Goal: Task Accomplishment & Management: Use online tool/utility

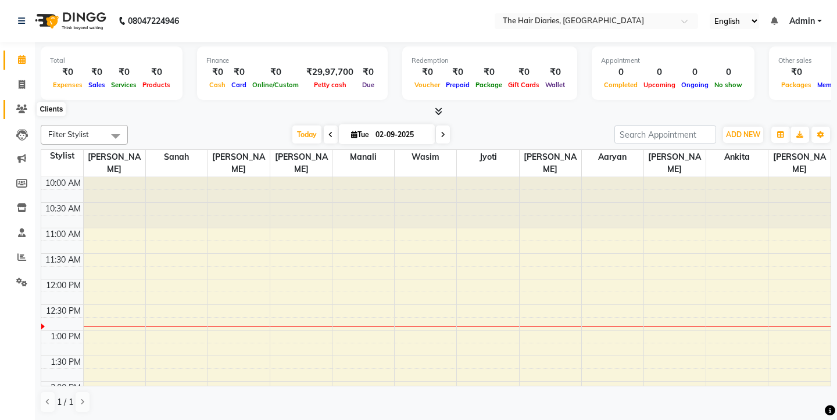
click at [24, 106] on icon at bounding box center [21, 109] width 11 height 9
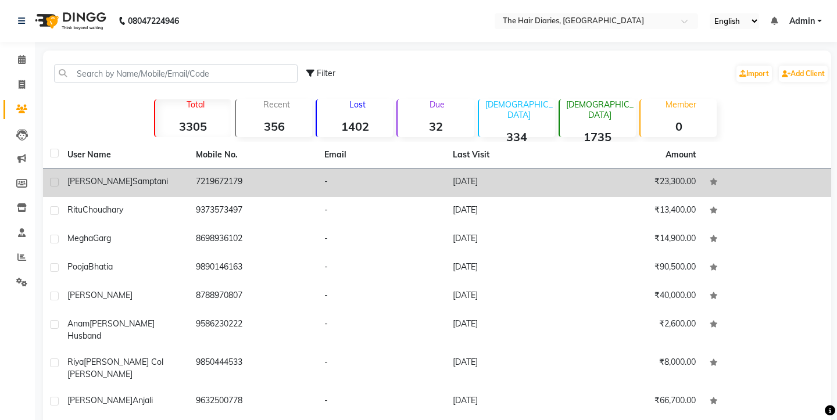
click at [83, 181] on span "[PERSON_NAME]" at bounding box center [99, 181] width 65 height 10
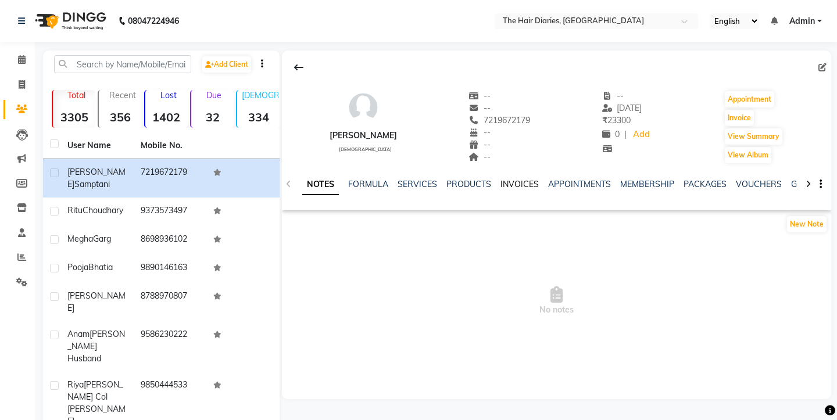
click at [518, 187] on link "INVOICES" at bounding box center [520, 184] width 38 height 10
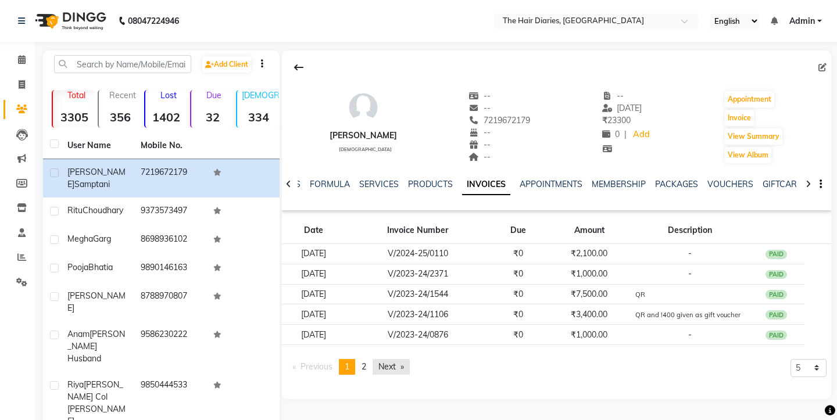
click at [393, 367] on link "Next page" at bounding box center [391, 367] width 37 height 16
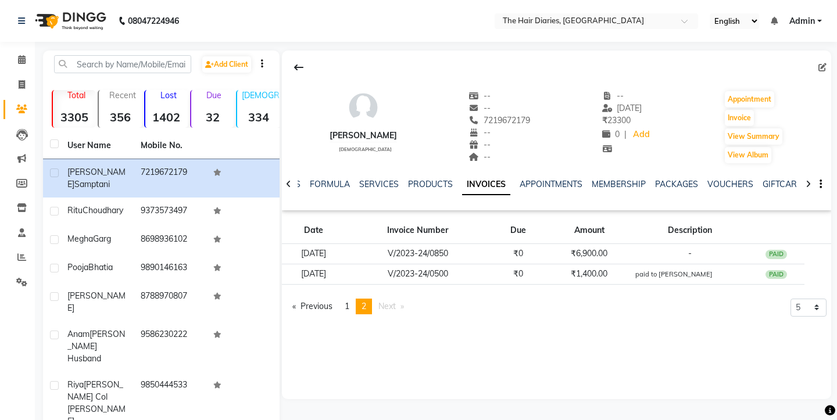
click at [393, 367] on div "[PERSON_NAME] [DEMOGRAPHIC_DATA] -- -- 7219672179 -- -- -- -- [DATE] ₹ 23300 0 …" at bounding box center [557, 225] width 550 height 349
click at [744, 117] on button "Invoice" at bounding box center [739, 118] width 29 height 16
select select "service"
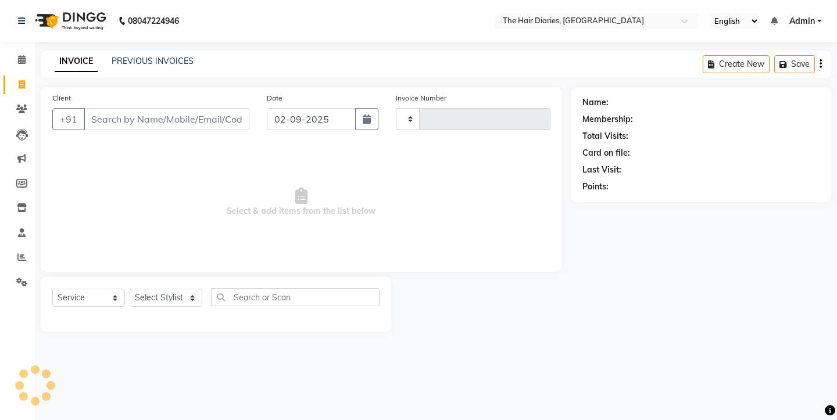
type input "0751"
select select "782"
type input "7219672179"
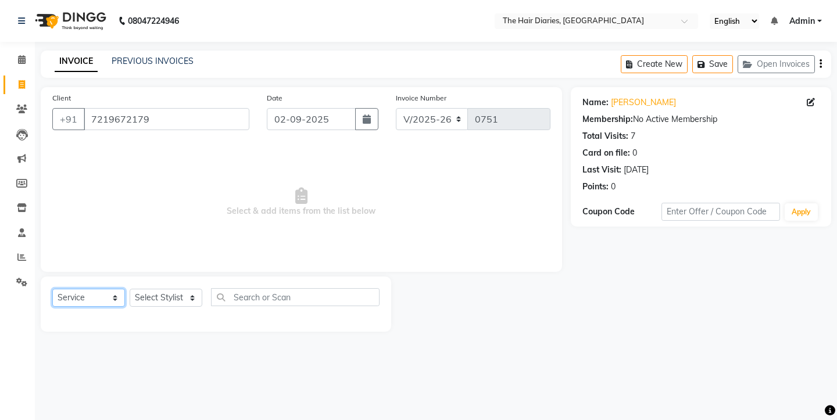
click at [115, 299] on select "Select Service Product Membership Package Voucher Prepaid Gift Card" at bounding box center [88, 298] width 73 height 18
click at [184, 298] on select "Select Stylist Aaryan [PERSON_NAME] [PERSON_NAME] [PERSON_NAME] [PERSON_NAME] J…" at bounding box center [166, 298] width 73 height 18
select select "12915"
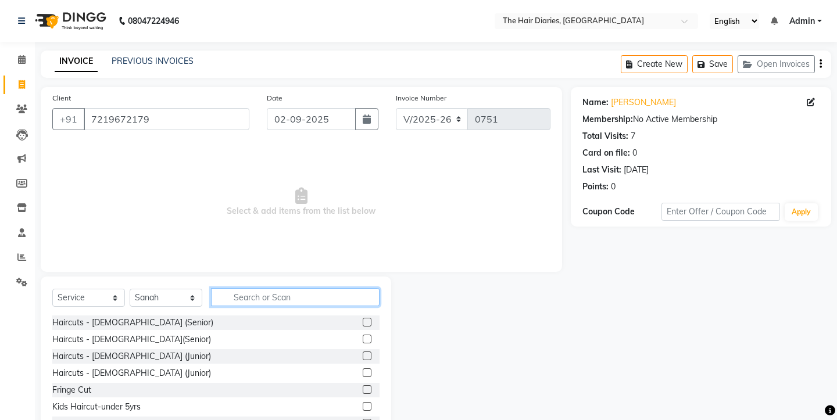
click at [243, 295] on input "text" at bounding box center [295, 297] width 169 height 18
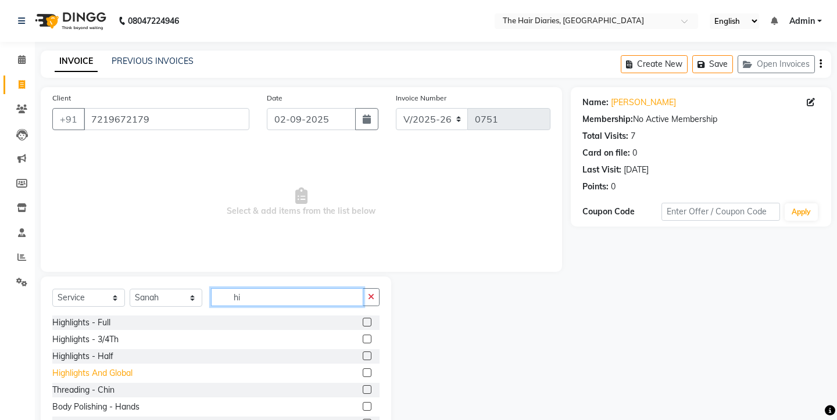
type input "hi"
click at [118, 375] on div "Highlights And Global" at bounding box center [92, 374] width 80 height 12
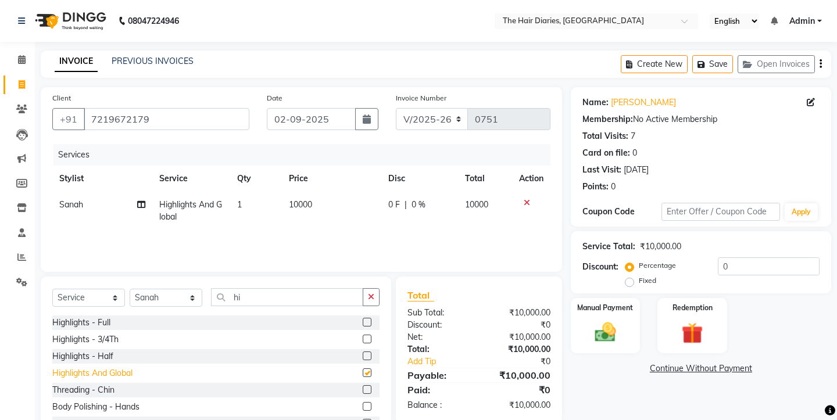
checkbox input "false"
click at [299, 201] on span "10000" at bounding box center [300, 204] width 23 height 10
select select "12915"
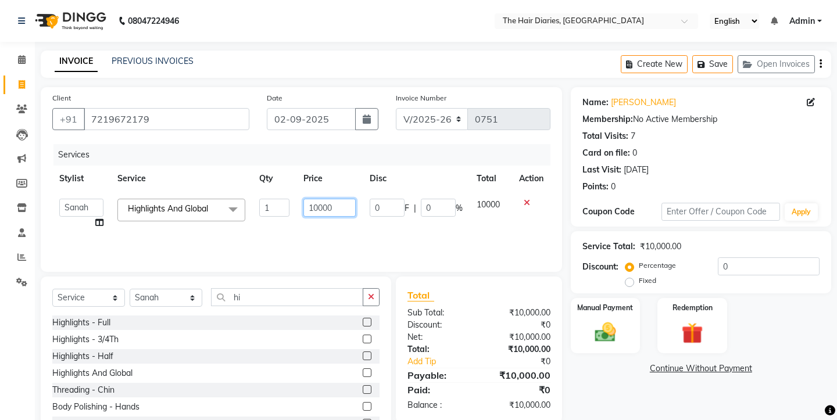
click at [329, 211] on input "10000" at bounding box center [330, 208] width 52 height 18
click at [337, 209] on input "10000" at bounding box center [330, 208] width 52 height 18
type input "1"
type input "12500"
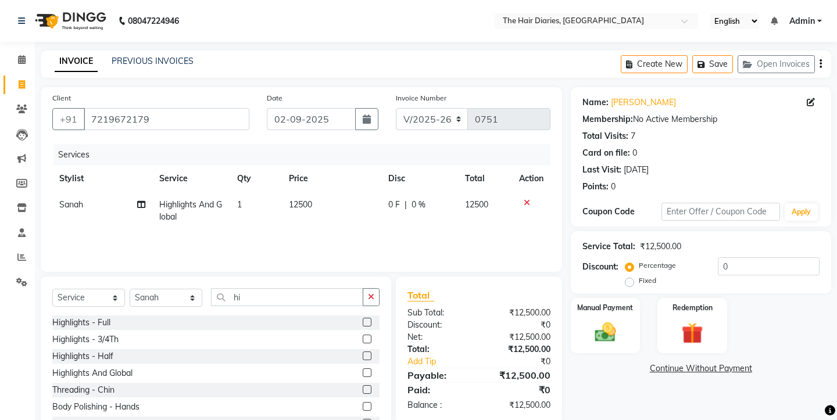
click at [373, 229] on tr "Sanah Highlights And Global 1 12500 0 F | 0 % 12500" at bounding box center [301, 211] width 498 height 38
click at [142, 205] on icon at bounding box center [141, 205] width 8 height 8
select select "12915"
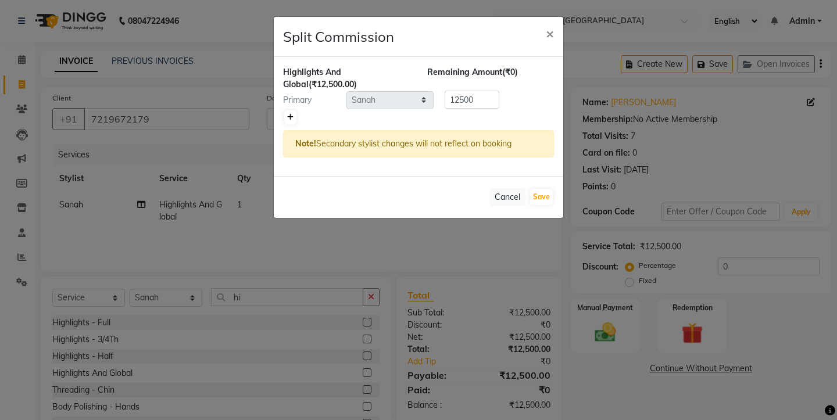
click at [292, 117] on icon at bounding box center [290, 117] width 6 height 7
type input "6250"
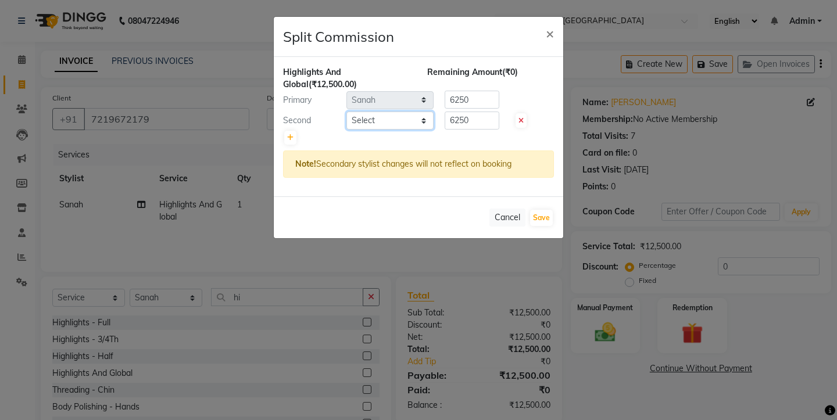
click at [419, 122] on select "Select Aaryan [PERSON_NAME] [PERSON_NAME] [PERSON_NAME] [PERSON_NAME] Jyoti [PE…" at bounding box center [390, 121] width 87 height 18
select select "13996"
click at [291, 137] on icon at bounding box center [290, 137] width 6 height 7
type input "4166.67"
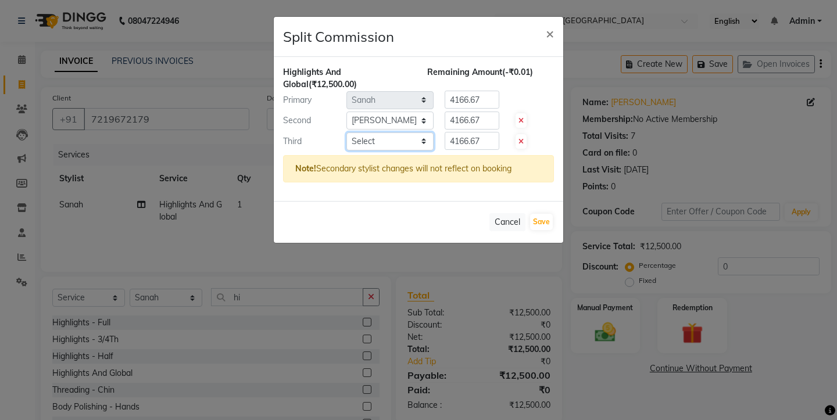
click at [423, 143] on select "Select Aaryan [PERSON_NAME] [PERSON_NAME] [PERSON_NAME] [PERSON_NAME] Jyoti [PE…" at bounding box center [390, 142] width 87 height 18
select select "13996"
click at [544, 223] on button "Save" at bounding box center [541, 222] width 23 height 16
select select "Select"
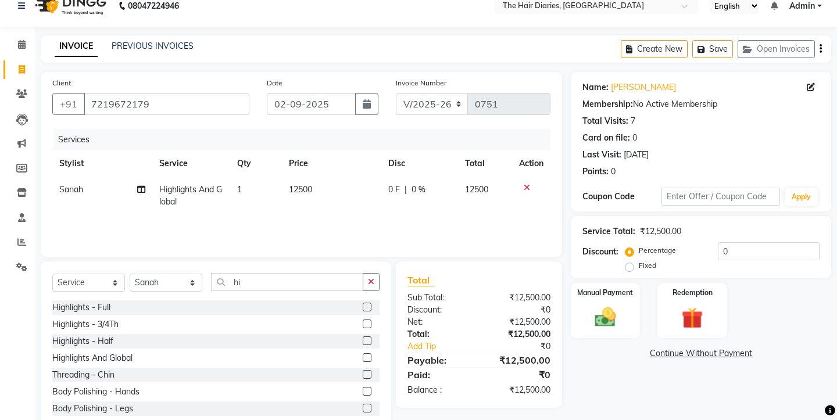
scroll to position [24, 0]
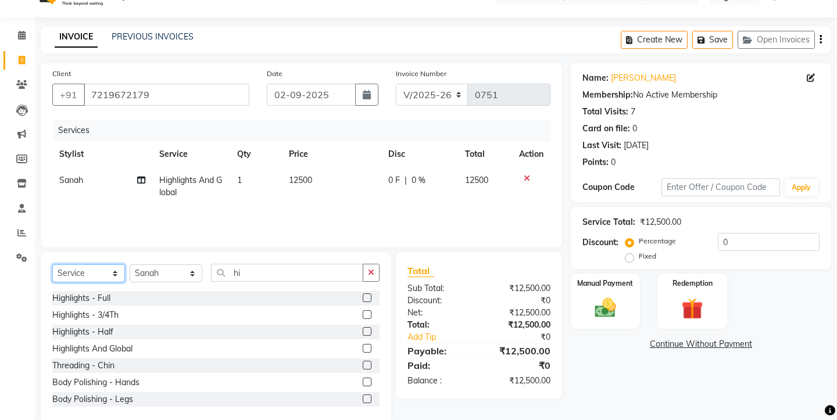
click at [117, 271] on select "Select Service Product Membership Package Voucher Prepaid Gift Card" at bounding box center [88, 274] width 73 height 18
click at [198, 274] on select "Select Stylist Aaryan [PERSON_NAME] [PERSON_NAME] [PERSON_NAME] [PERSON_NAME] J…" at bounding box center [166, 274] width 73 height 18
select select "12913"
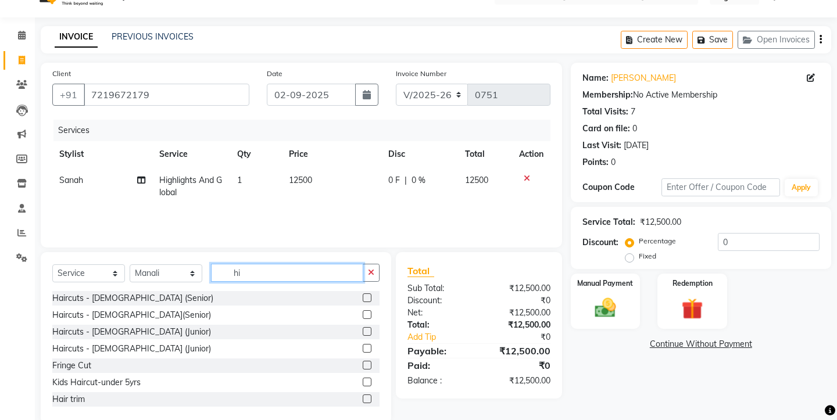
click at [257, 273] on input "hi" at bounding box center [287, 273] width 152 height 18
type input "h"
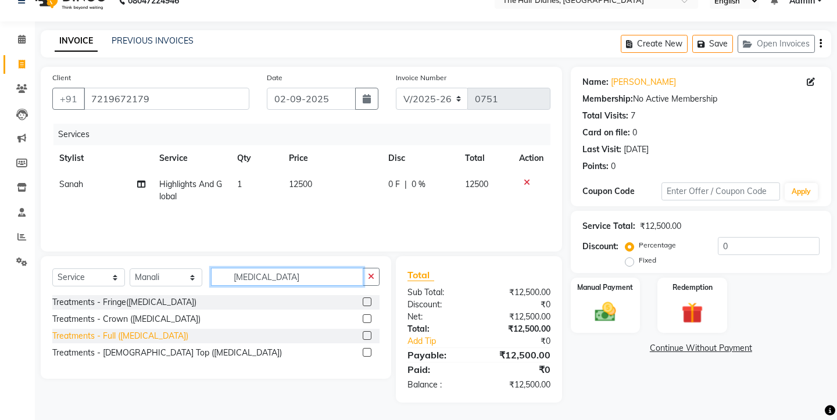
type input "[MEDICAL_DATA]"
click at [132, 337] on div "Treatments - Full ([MEDICAL_DATA])" at bounding box center [120, 336] width 136 height 12
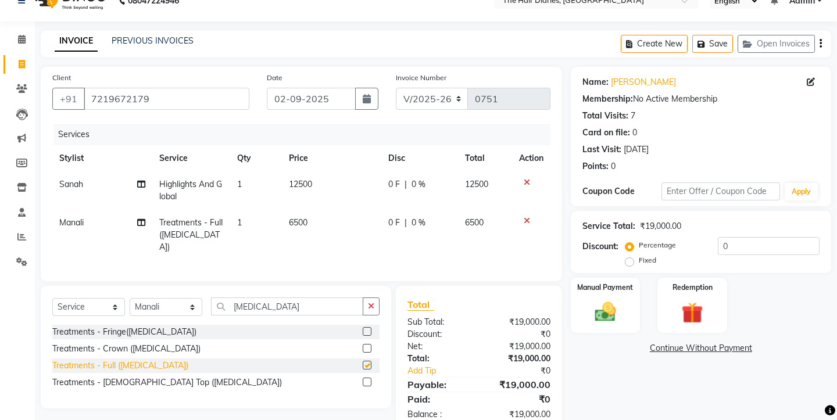
checkbox input "false"
click at [304, 217] on span "6500" at bounding box center [298, 222] width 19 height 10
select select "12913"
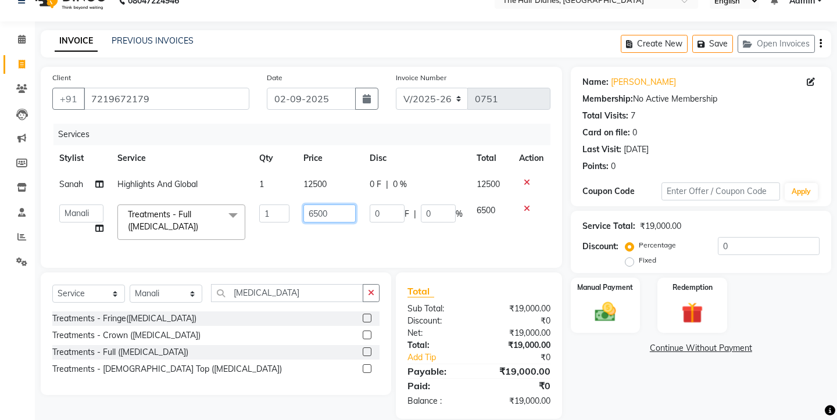
click at [318, 216] on input "6500" at bounding box center [330, 214] width 52 height 18
click at [329, 214] on input "6500" at bounding box center [330, 214] width 52 height 18
type input "6"
type input "10000"
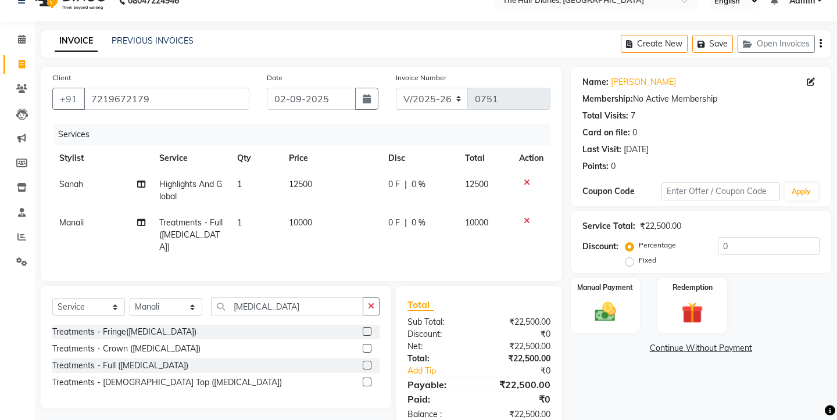
click at [341, 230] on td "10000" at bounding box center [331, 235] width 99 height 51
select select "12913"
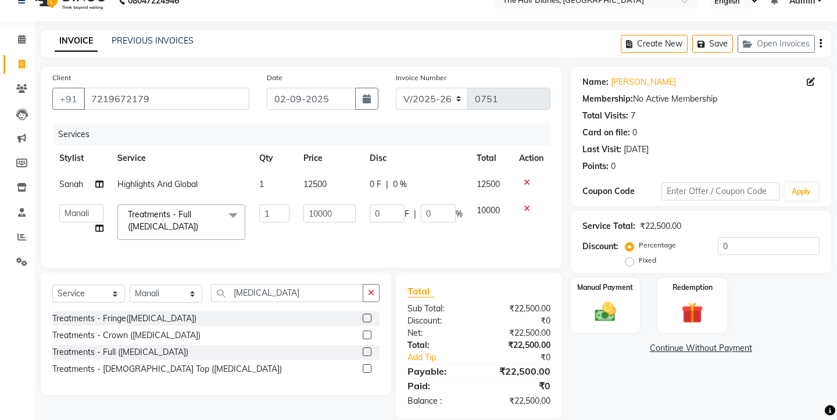
scroll to position [37, 0]
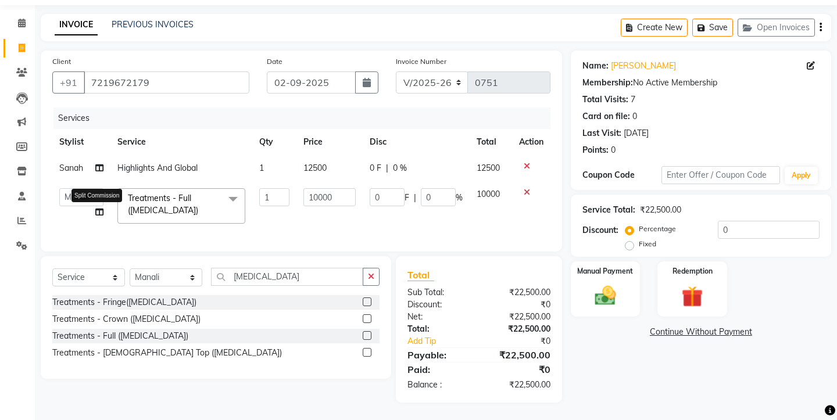
click at [100, 212] on icon at bounding box center [99, 212] width 8 height 8
select select "12913"
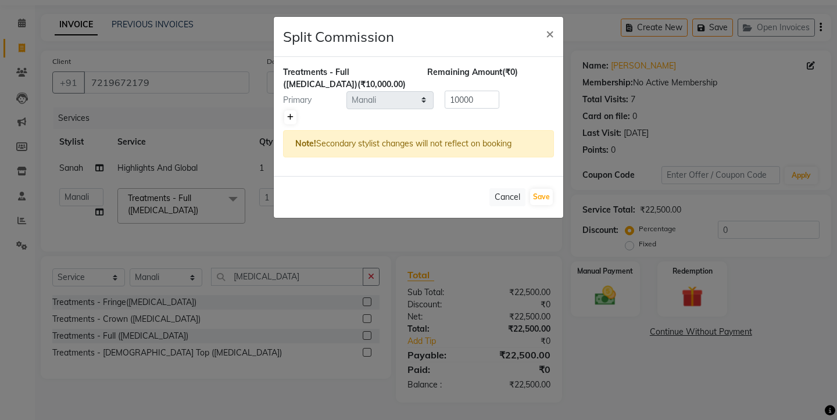
click at [291, 116] on icon at bounding box center [290, 117] width 6 height 7
type input "5000"
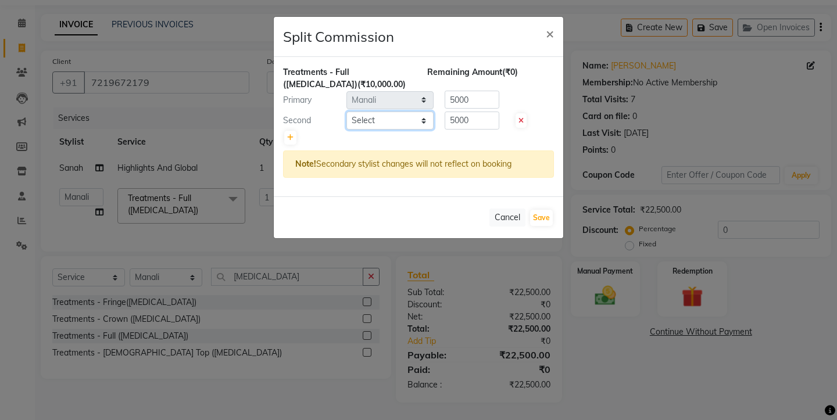
click at [422, 119] on select "Select Aaryan [PERSON_NAME] [PERSON_NAME] [PERSON_NAME] [PERSON_NAME] Jyoti [PE…" at bounding box center [390, 121] width 87 height 18
select select "12914"
click at [543, 217] on button "Save" at bounding box center [541, 218] width 23 height 16
select select "Select"
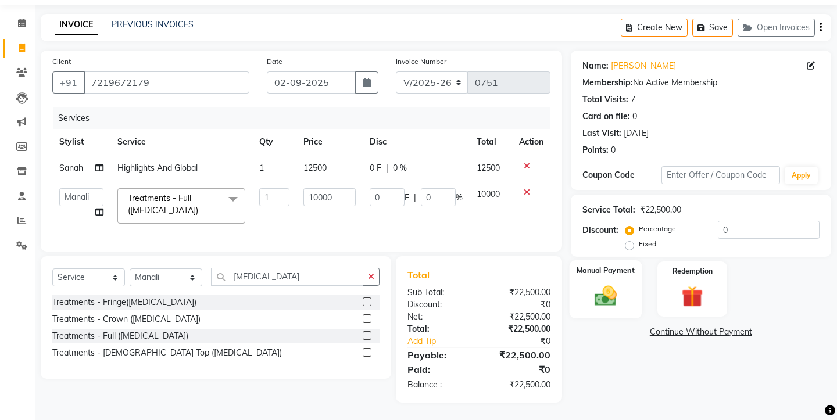
click at [599, 268] on div "Manual Payment" at bounding box center [605, 290] width 72 height 58
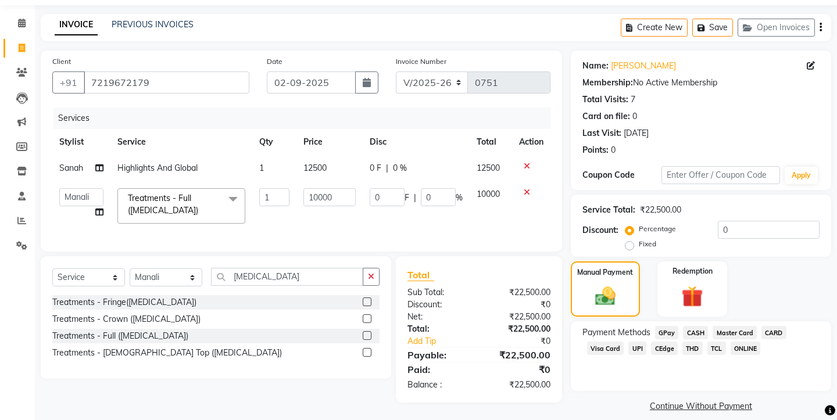
click at [713, 342] on span "TCL" at bounding box center [717, 348] width 19 height 13
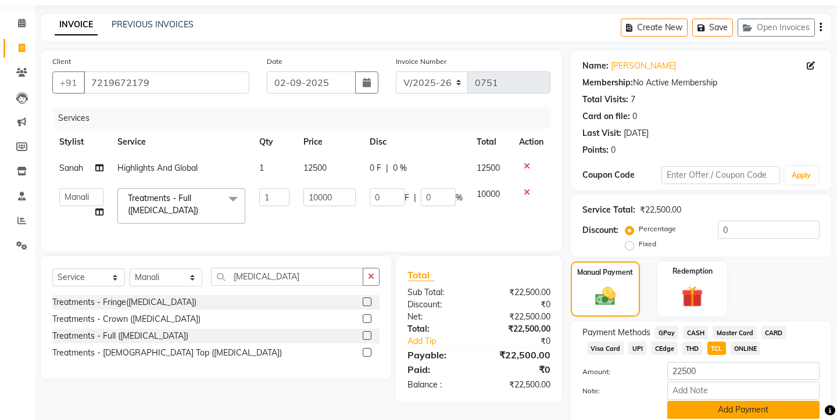
click at [713, 401] on button "Add Payment" at bounding box center [744, 410] width 152 height 18
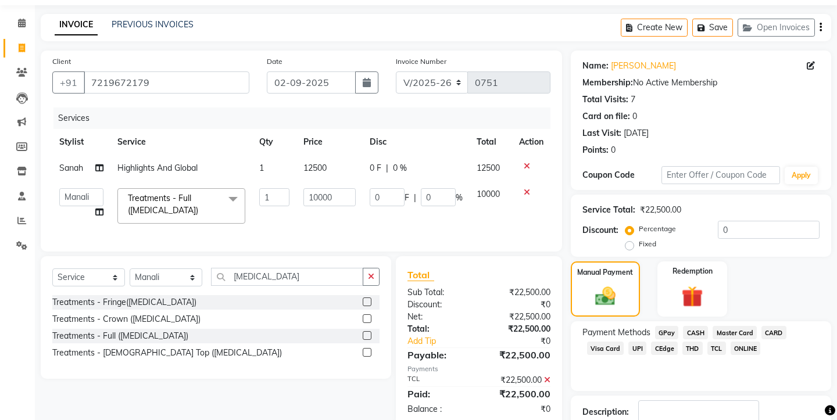
scroll to position [102, 0]
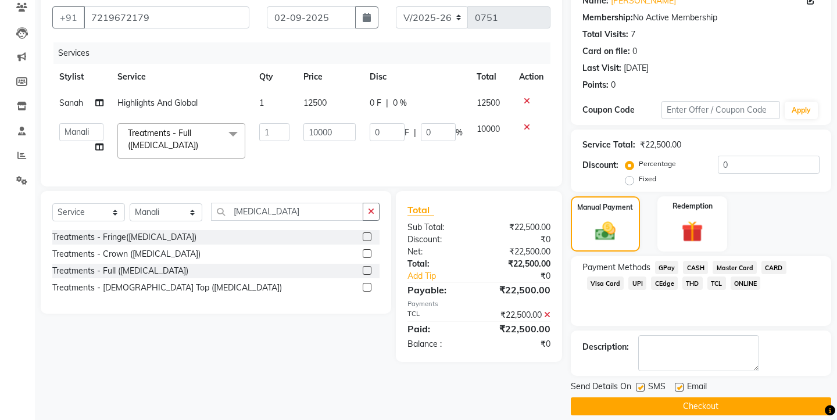
click at [708, 398] on button "Checkout" at bounding box center [701, 407] width 261 height 18
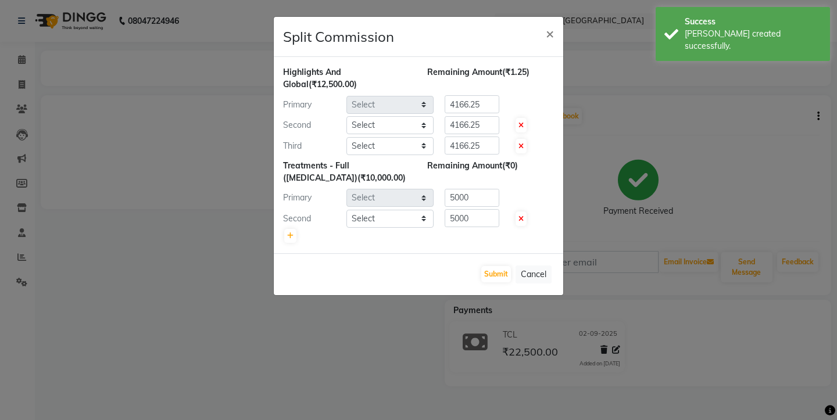
select select "12915"
select select "13996"
select select "12913"
select select "12914"
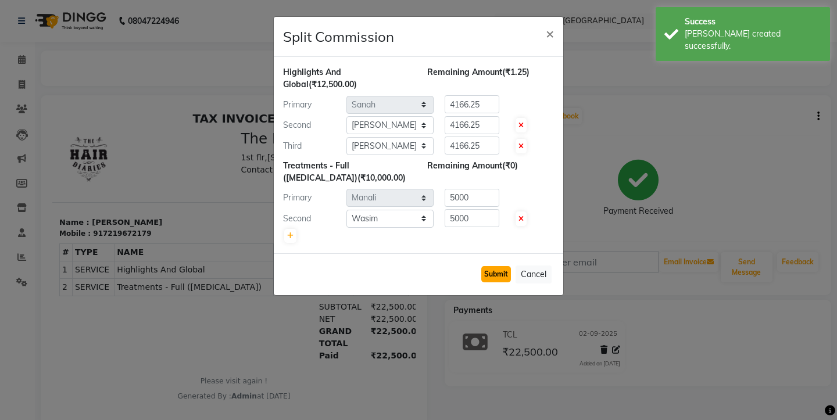
click at [491, 277] on button "Submit" at bounding box center [497, 274] width 30 height 16
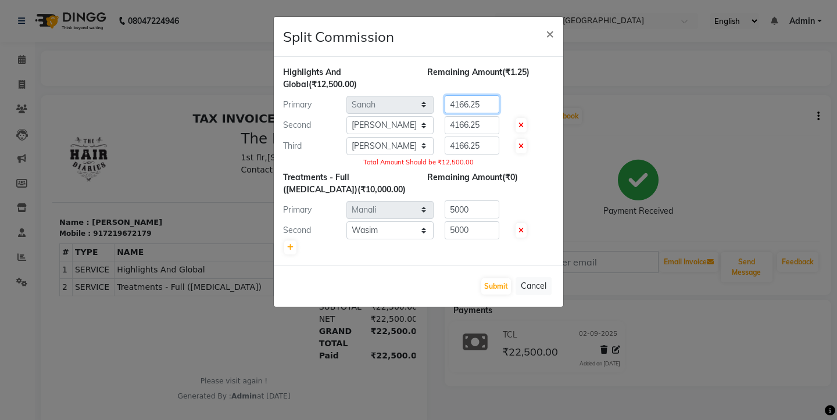
click at [470, 101] on input "4166.25" at bounding box center [472, 104] width 55 height 18
click at [486, 104] on input "4167.25" at bounding box center [472, 104] width 55 height 18
type input "4167.50"
click at [502, 161] on div "Total Amount Should be ₹12,500.00" at bounding box center [418, 163] width 271 height 10
click at [501, 288] on button "Submit" at bounding box center [497, 287] width 30 height 16
